Goal: Information Seeking & Learning: Learn about a topic

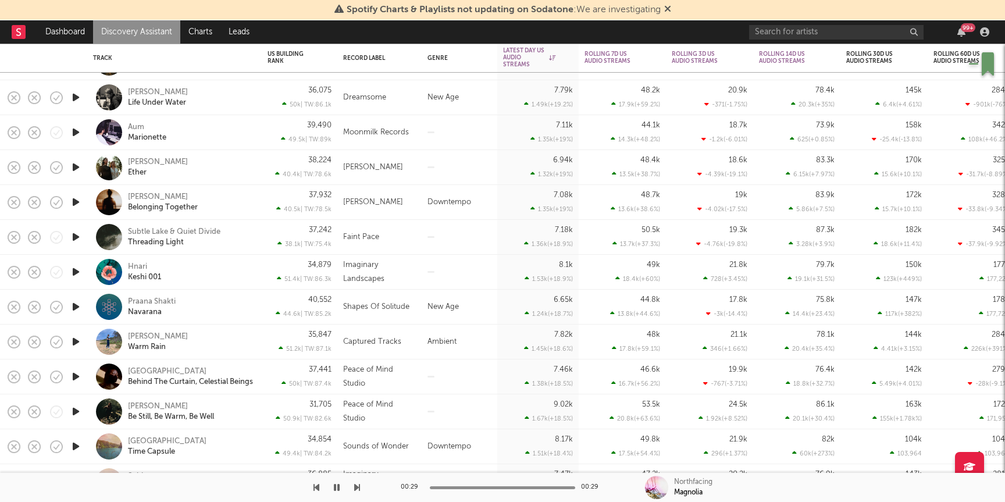
click at [129, 32] on link "Discovery Assistant" at bounding box center [136, 31] width 87 height 23
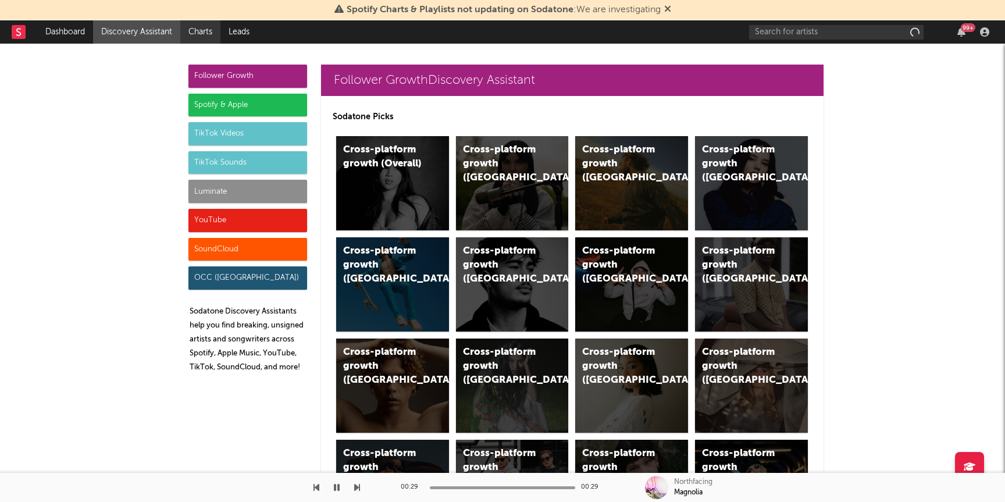
click at [195, 30] on link "Charts" at bounding box center [200, 31] width 40 height 23
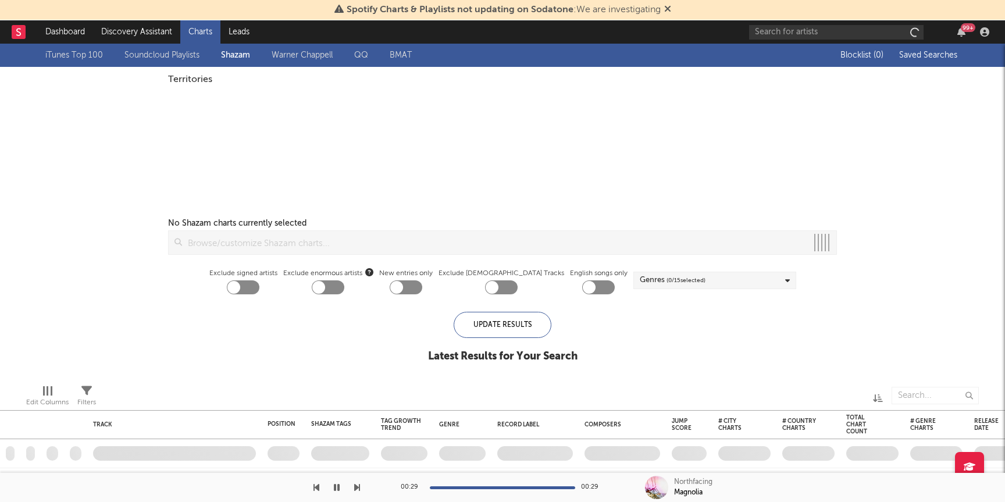
checkbox input "true"
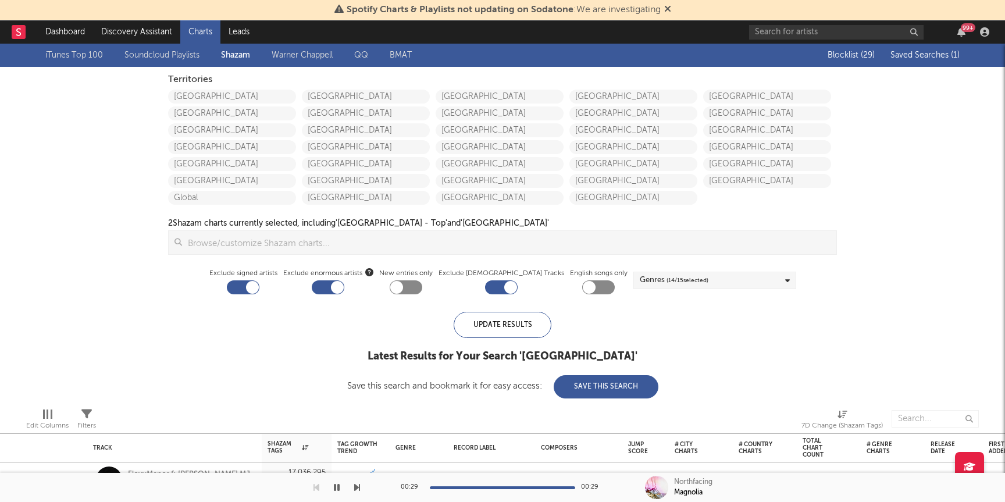
click at [921, 51] on button "Saved Searches ( 1 )" at bounding box center [923, 55] width 73 height 9
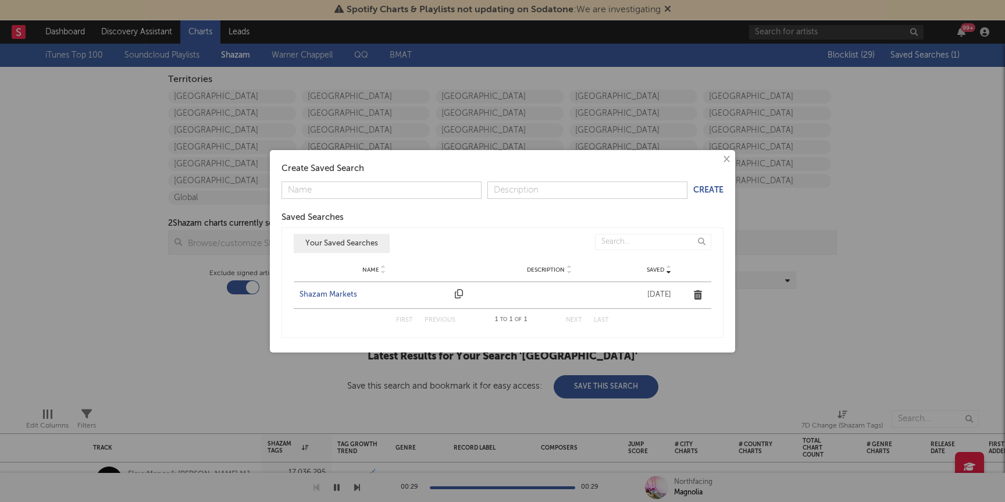
click at [323, 298] on div "Shazam Markets" at bounding box center [373, 295] width 149 height 12
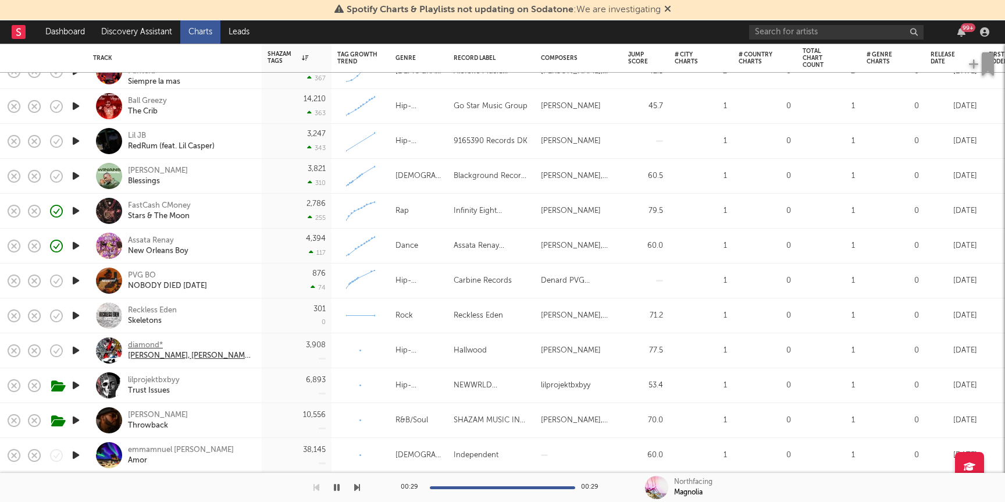
click at [155, 342] on div "diamond*" at bounding box center [190, 345] width 125 height 10
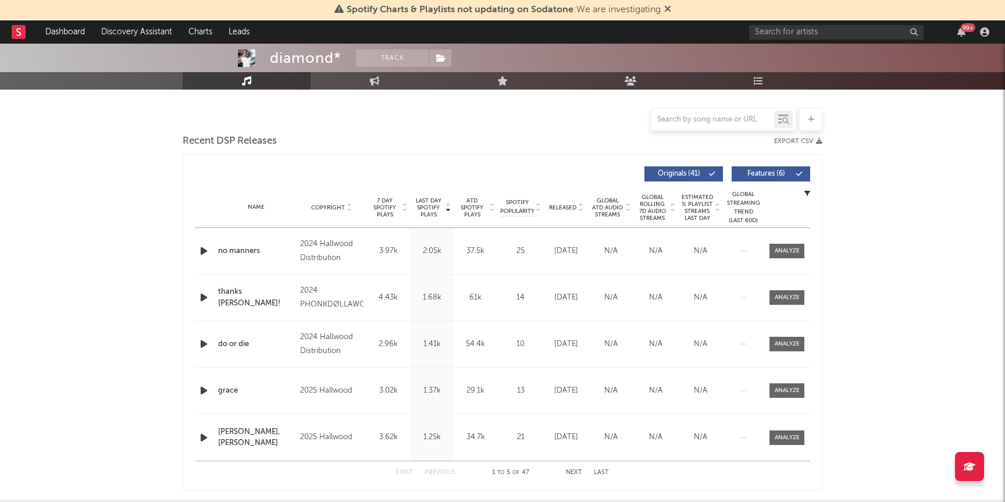
scroll to position [282, 0]
